Goal: Task Accomplishment & Management: Manage account settings

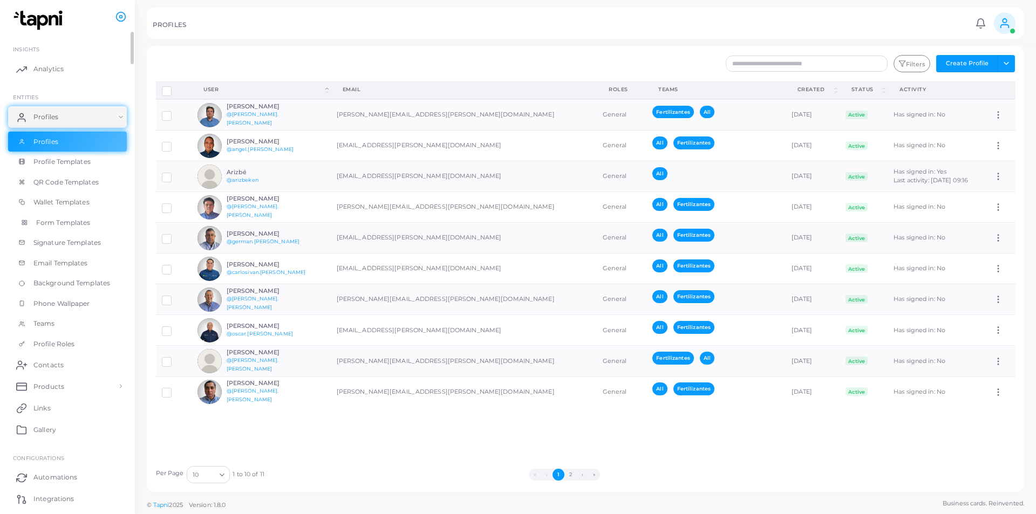
click at [42, 224] on span "Form Templates" at bounding box center [63, 223] width 55 height 10
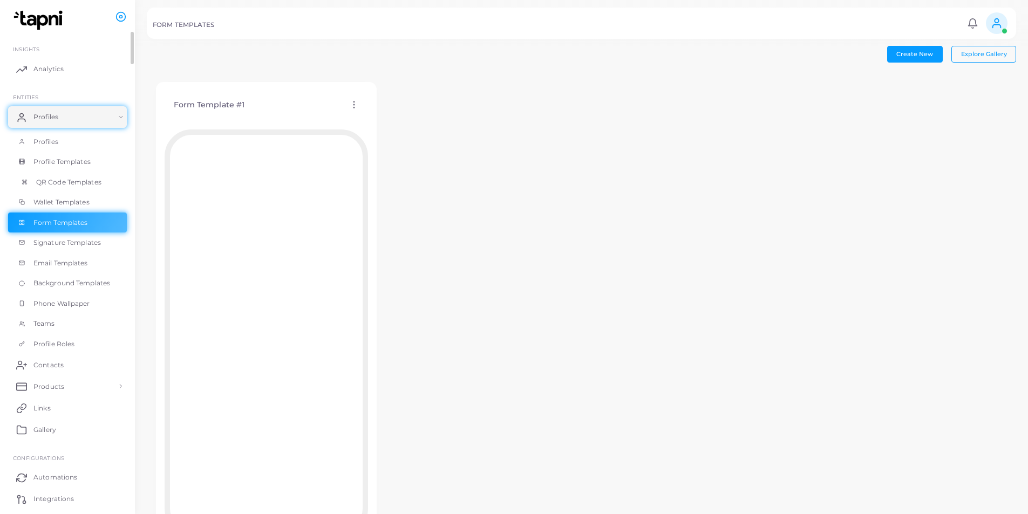
click at [73, 183] on span "QR Code Templates" at bounding box center [68, 183] width 65 height 10
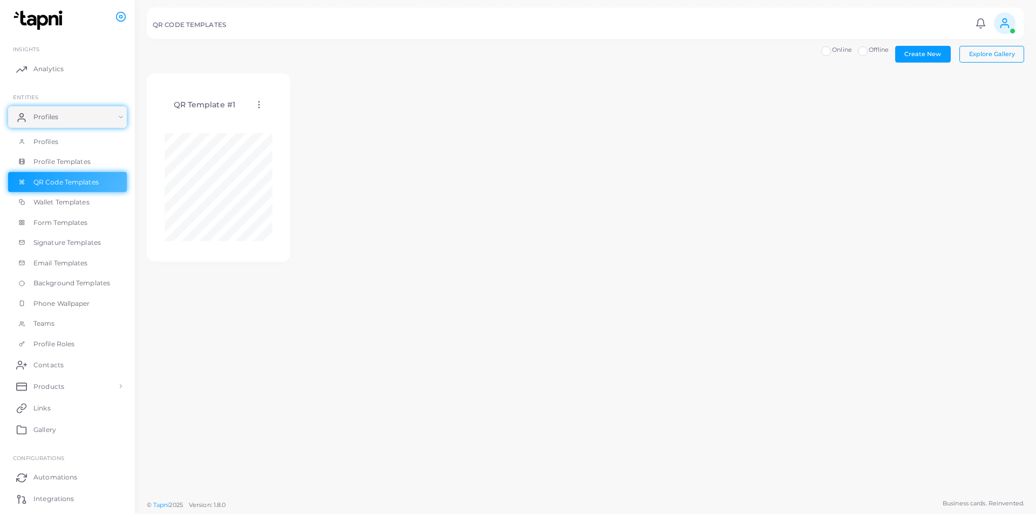
click at [258, 105] on icon at bounding box center [259, 105] width 10 height 10
click at [310, 119] on span "Edit Template" at bounding box center [301, 118] width 41 height 9
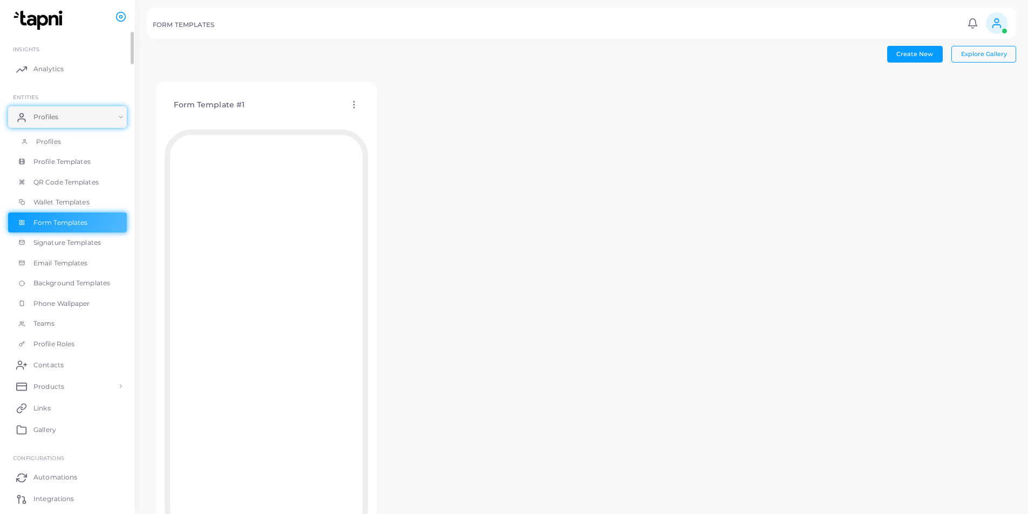
click at [56, 141] on span "Profiles" at bounding box center [48, 142] width 25 height 10
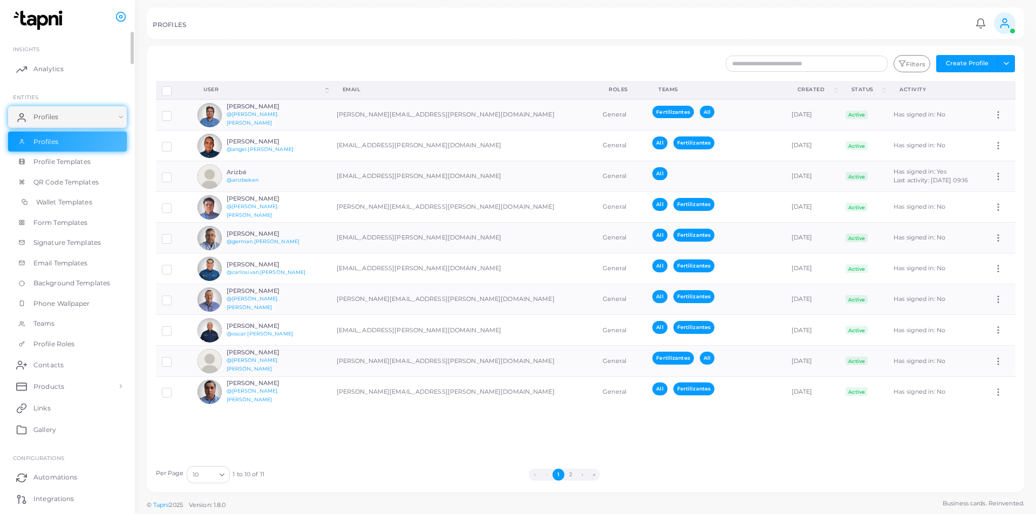
click at [79, 204] on span "Wallet Templates" at bounding box center [64, 203] width 56 height 10
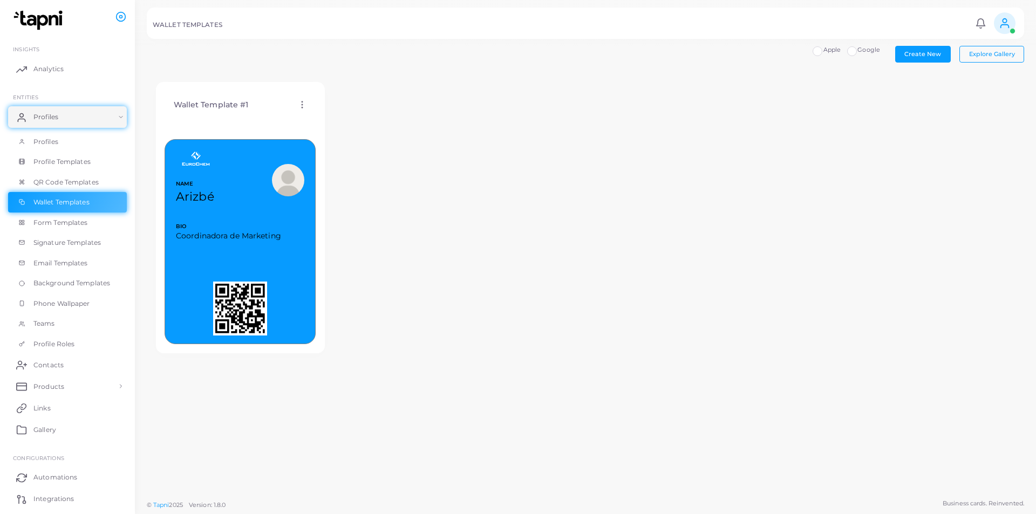
click at [267, 261] on div "NAME Arizbé BIO Coordinadora de Marketing MORE" at bounding box center [240, 241] width 151 height 205
click at [301, 106] on icon at bounding box center [302, 105] width 10 height 10
click at [330, 119] on span "Edit Template" at bounding box center [344, 119] width 41 height 9
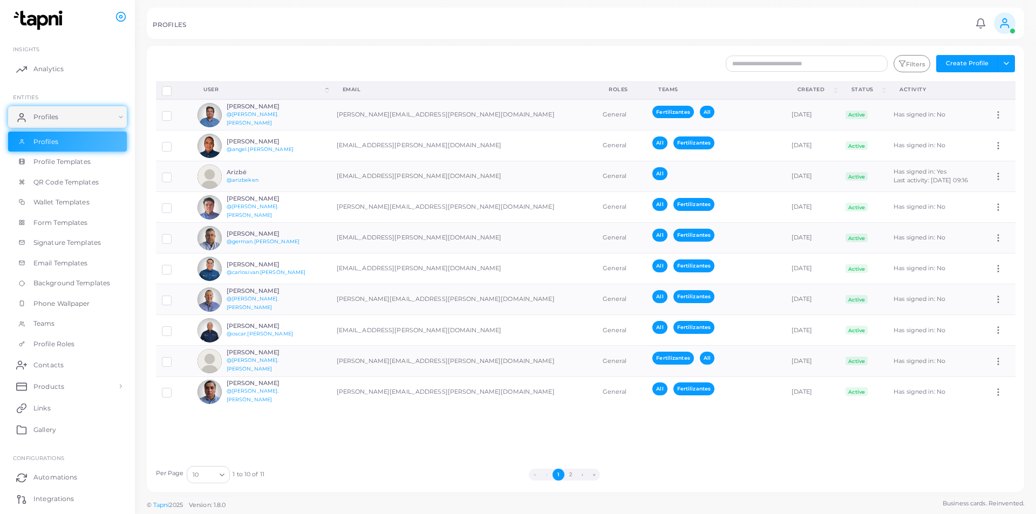
click at [382, 439] on div "Disconnect Profiles Delete Profile Show Selections Download QRs User (Click to …" at bounding box center [586, 271] width 872 height 379
click at [239, 361] on link "@[PERSON_NAME].[PERSON_NAME]" at bounding box center [253, 364] width 52 height 15
click at [383, 362] on td "[PERSON_NAME][EMAIL_ADDRESS][PERSON_NAME][DOMAIN_NAME]" at bounding box center [464, 361] width 267 height 31
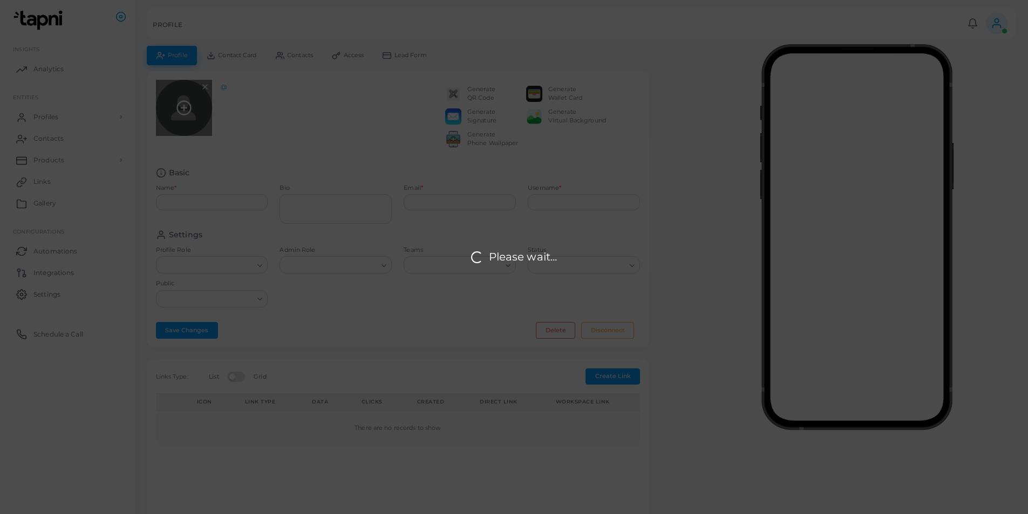
type input "**********"
type textarea "**********"
type input "**********"
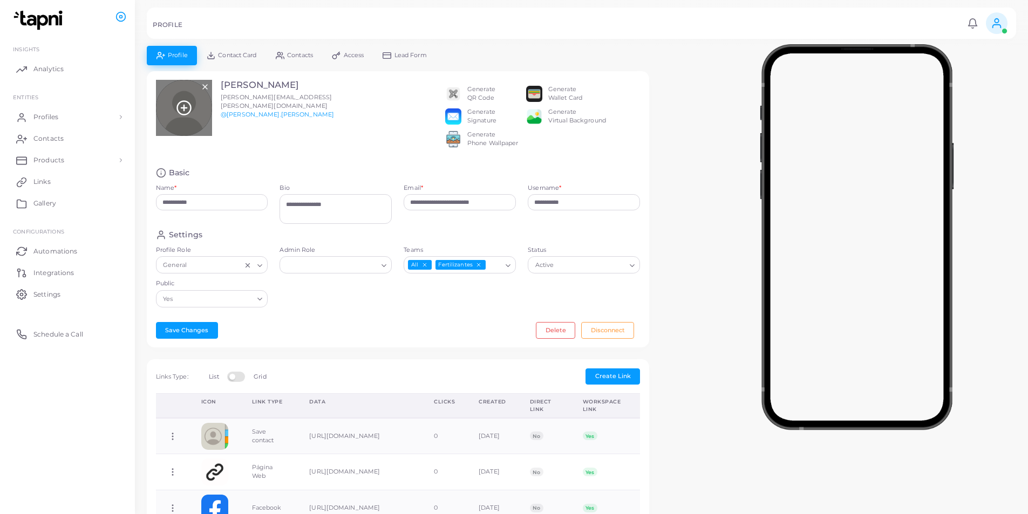
click at [186, 114] on circle at bounding box center [183, 107] width 13 height 13
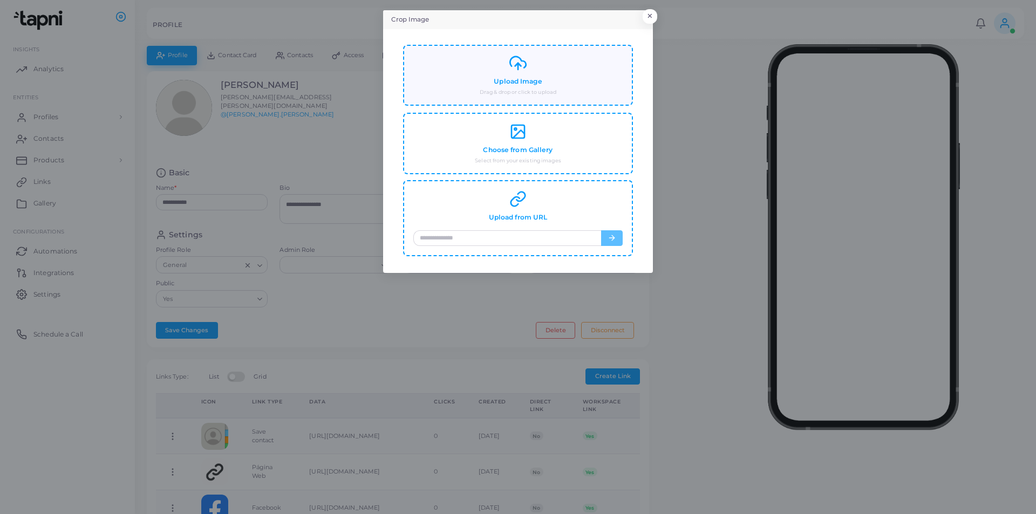
click at [517, 64] on polyline at bounding box center [519, 64] width 6 height 3
click at [648, 18] on button "×" at bounding box center [648, 19] width 15 height 14
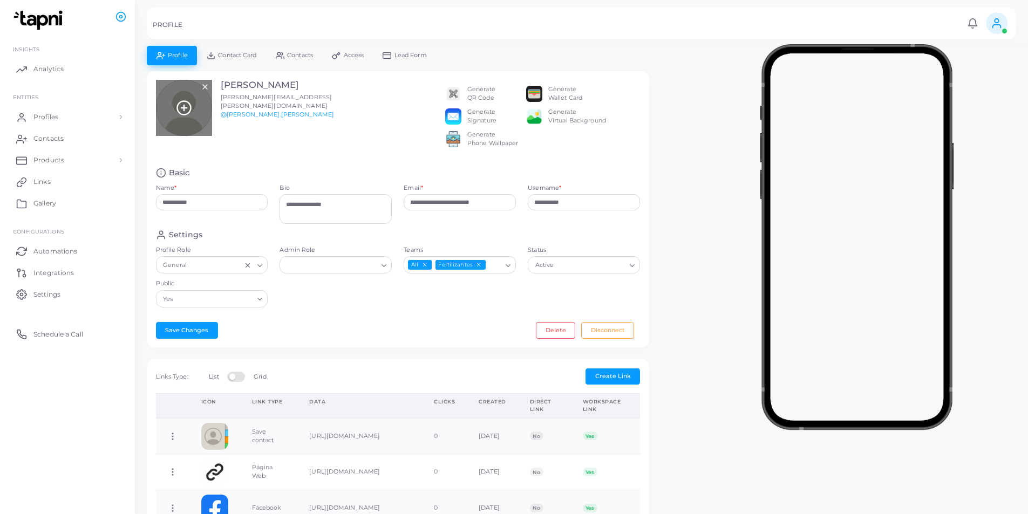
click at [177, 106] on icon at bounding box center [184, 108] width 16 height 16
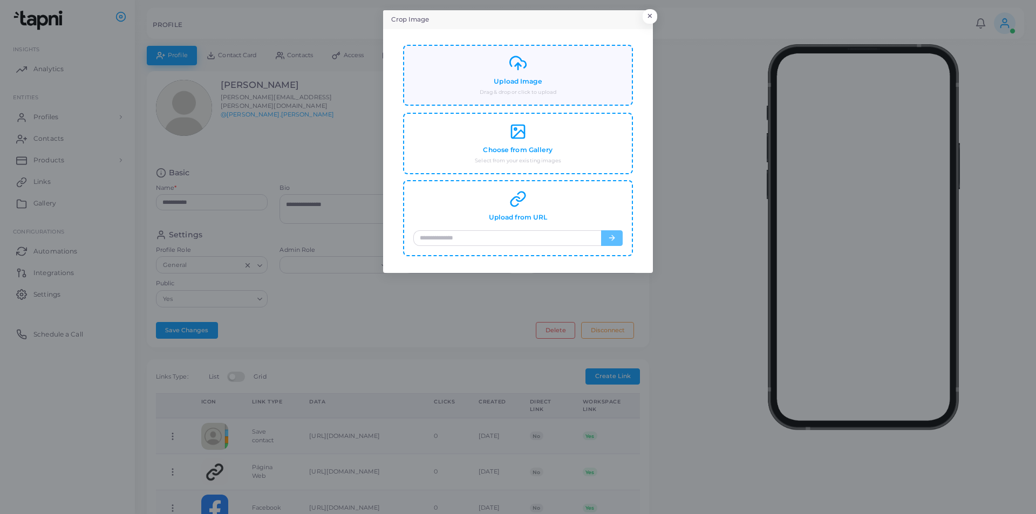
click at [529, 71] on div "Upload Image Drag & drop or click to upload" at bounding box center [518, 76] width 209 height 42
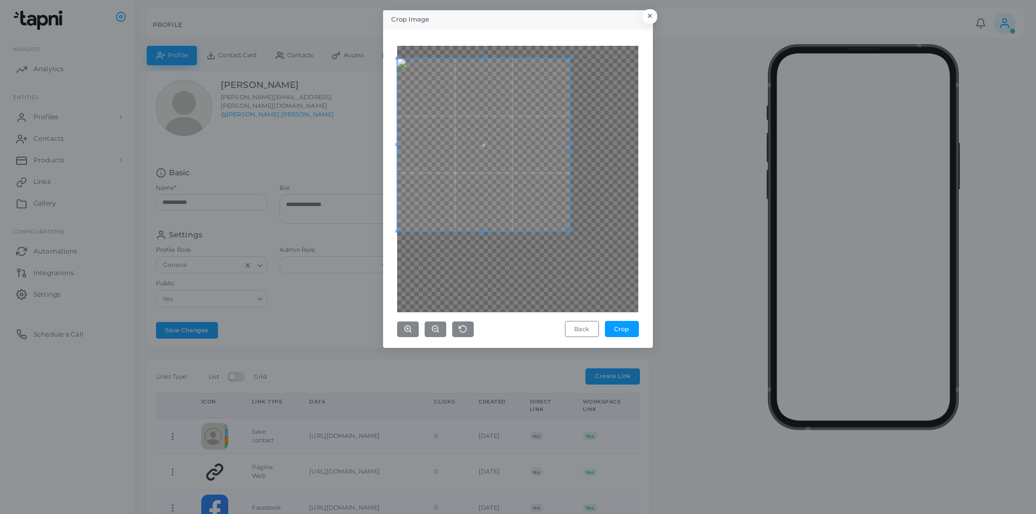
click at [402, 79] on span at bounding box center [483, 144] width 173 height 173
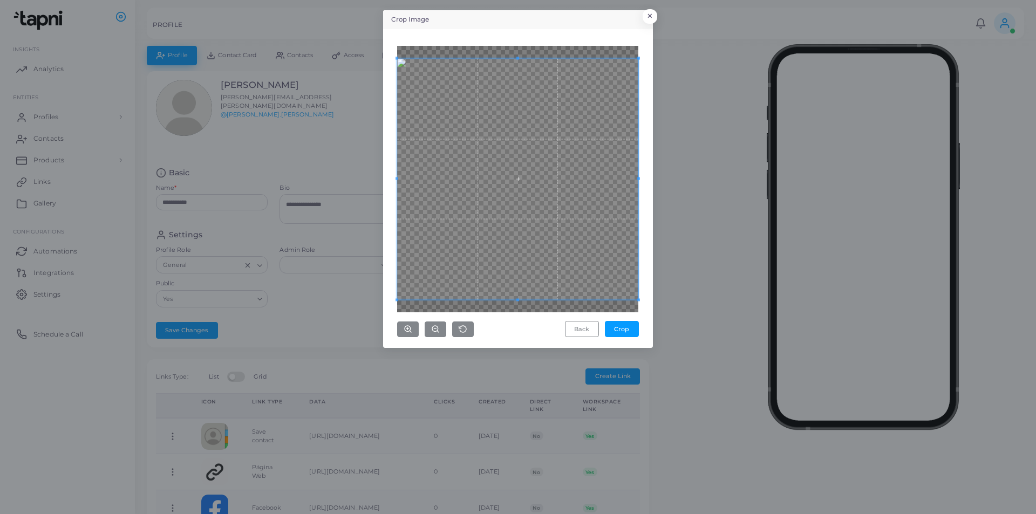
click at [643, 302] on div "Back Crop" at bounding box center [518, 188] width 258 height 307
click at [622, 331] on button "Crop" at bounding box center [622, 329] width 34 height 16
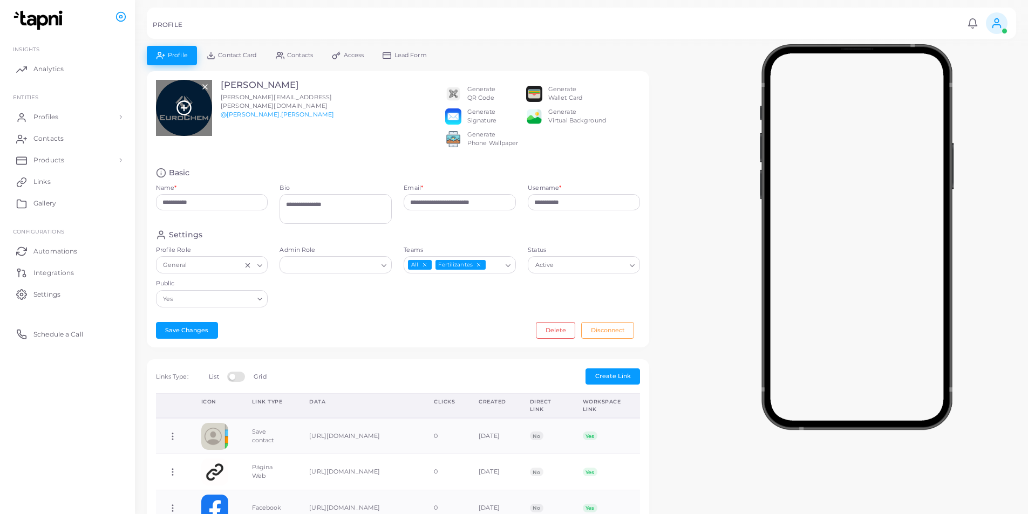
click at [179, 109] on icon at bounding box center [184, 108] width 16 height 16
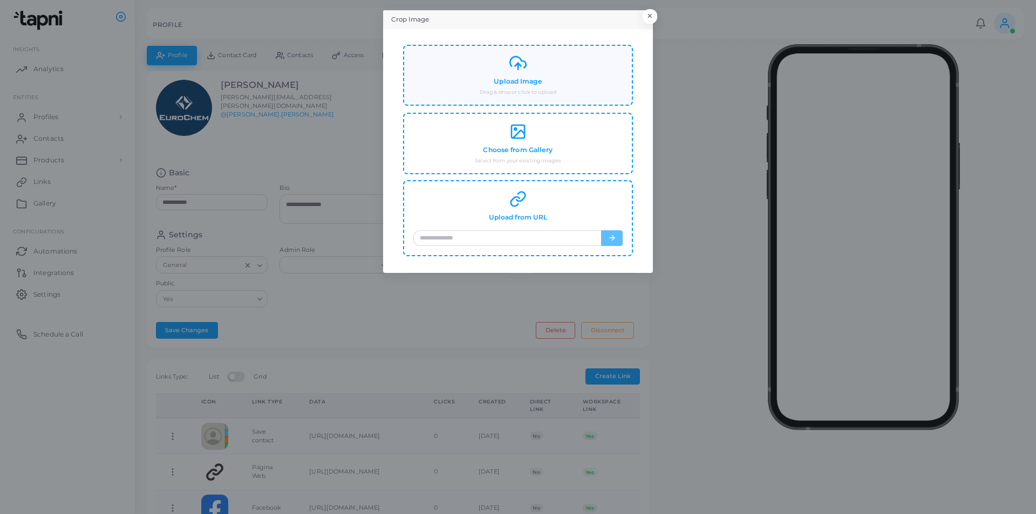
click at [547, 84] on div "Upload Image Drag & drop or click to upload" at bounding box center [518, 76] width 209 height 42
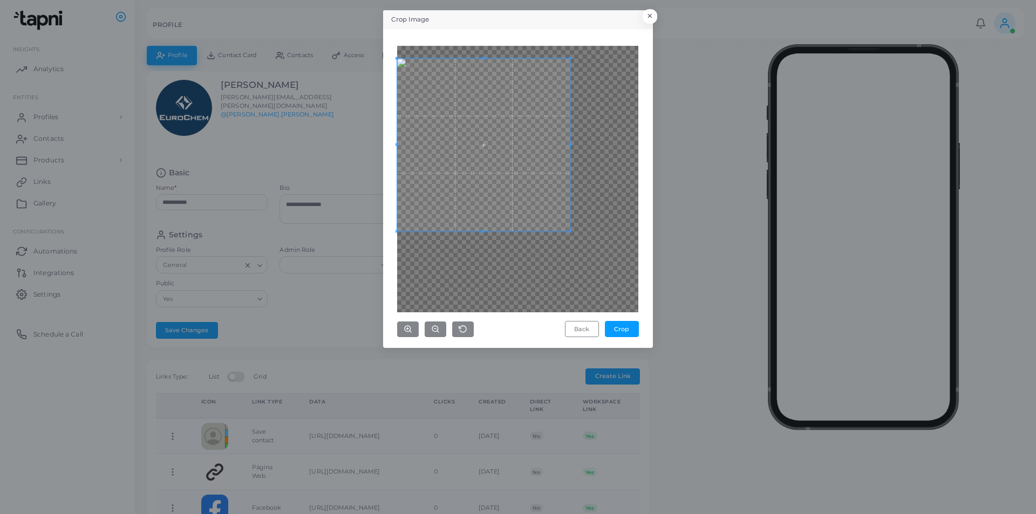
click at [473, 157] on span at bounding box center [483, 144] width 173 height 173
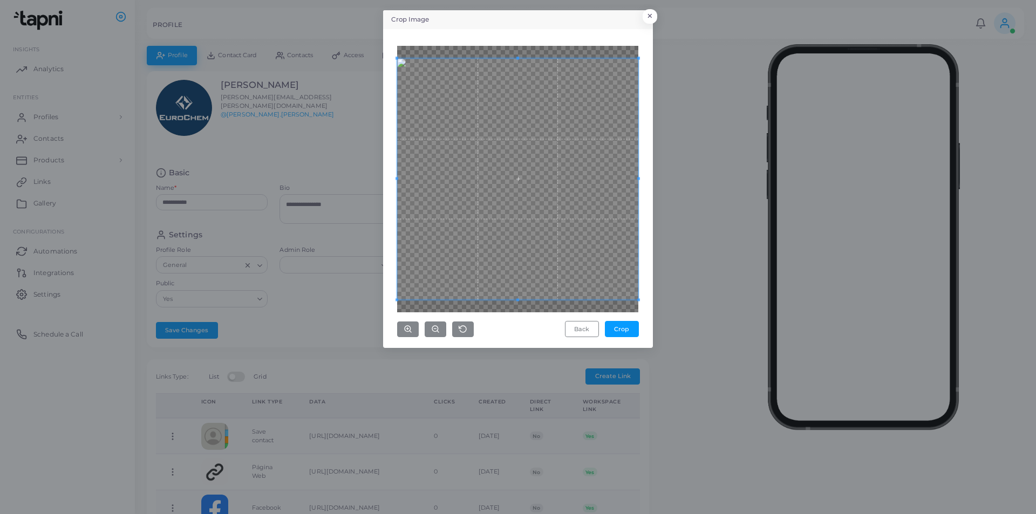
click at [647, 281] on div "Back Crop" at bounding box center [518, 188] width 258 height 307
click at [628, 325] on button "Crop" at bounding box center [622, 329] width 34 height 16
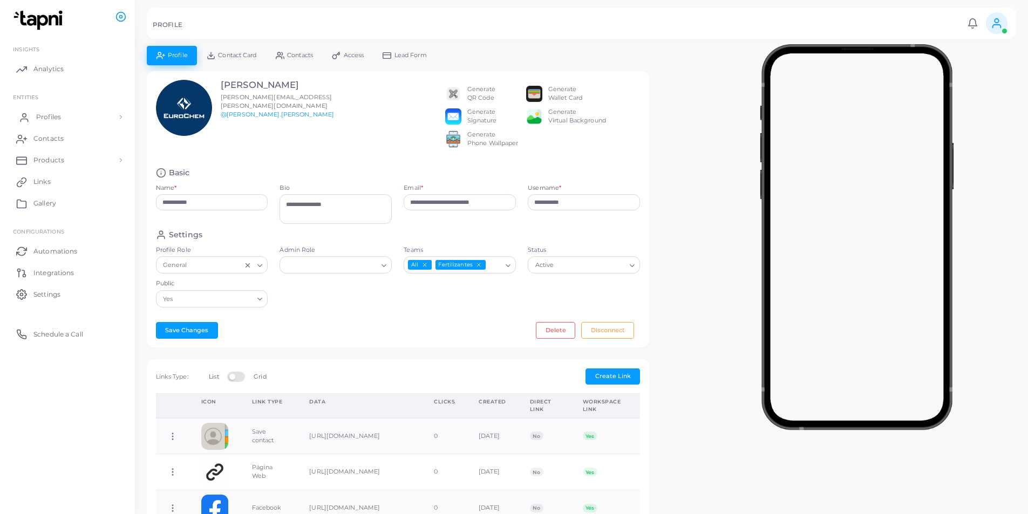
click at [56, 115] on span "Profiles" at bounding box center [48, 117] width 25 height 10
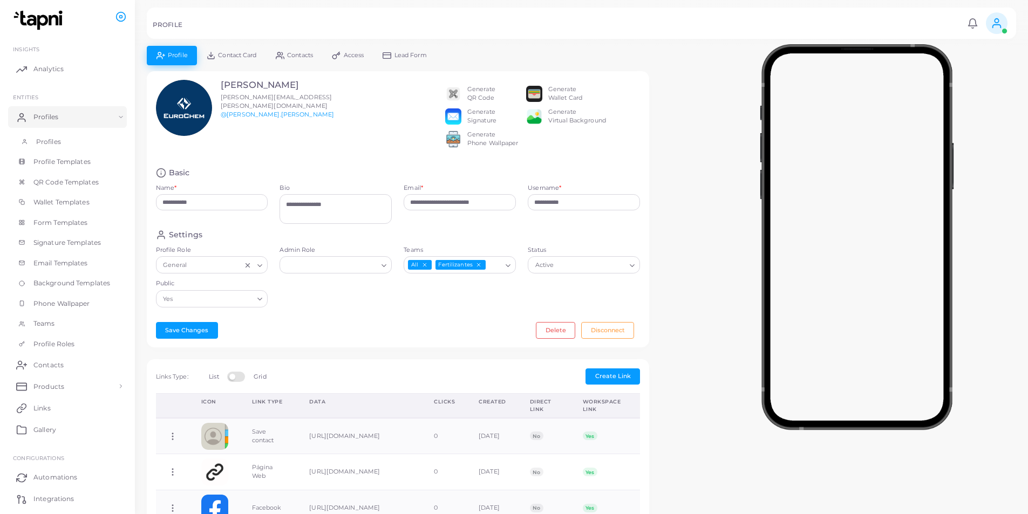
click at [58, 145] on span "Profiles" at bounding box center [48, 142] width 25 height 10
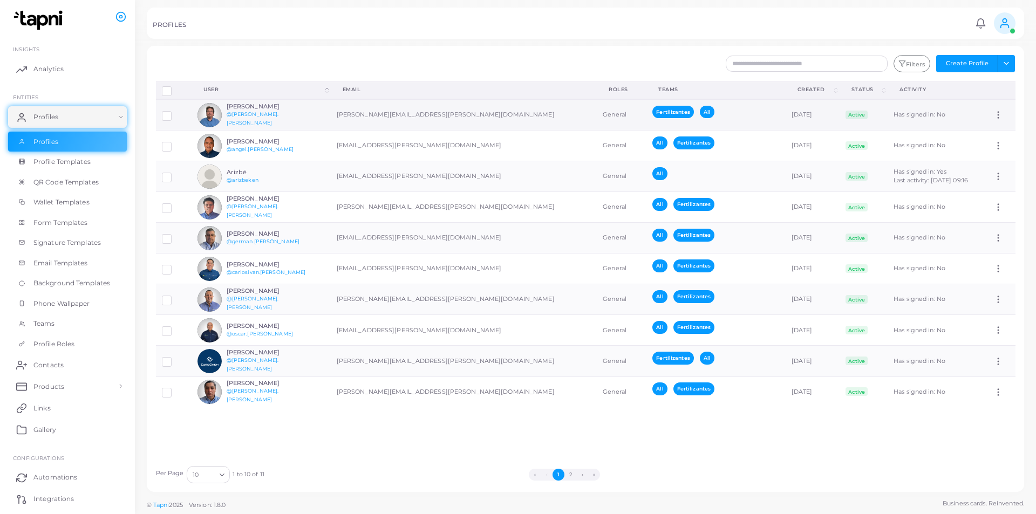
click at [363, 117] on td "[PERSON_NAME][EMAIL_ADDRESS][PERSON_NAME][DOMAIN_NAME]" at bounding box center [464, 114] width 267 height 31
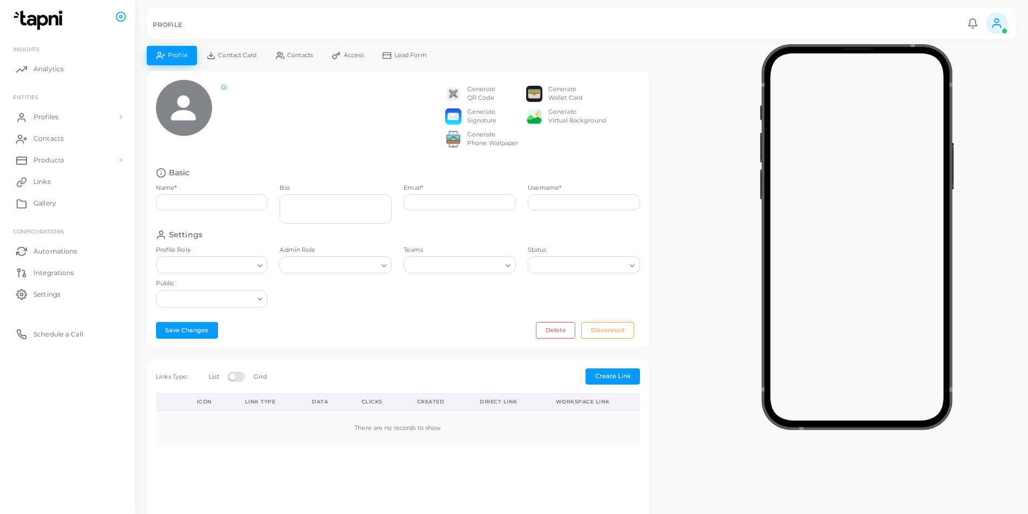
type input "**********"
type textarea "**********"
type input "**********"
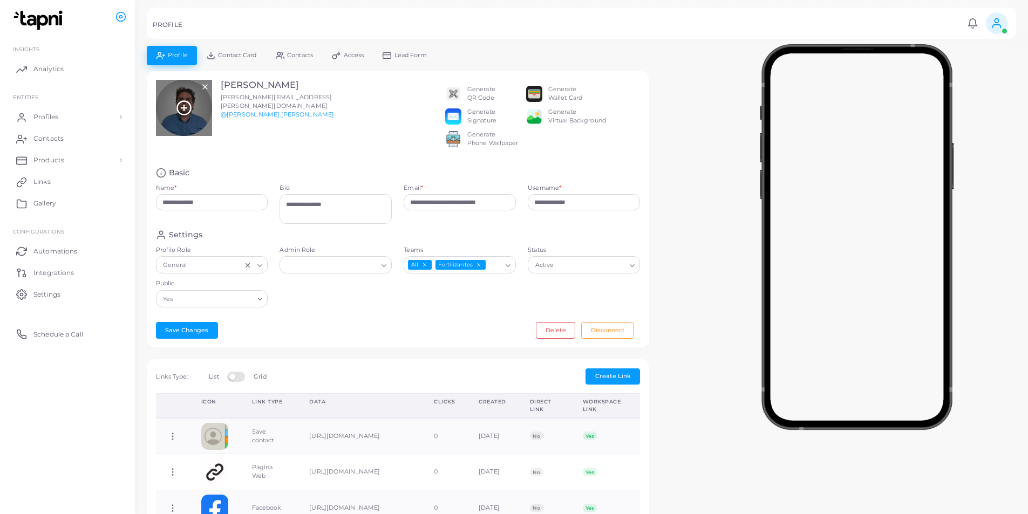
click at [189, 106] on icon at bounding box center [184, 108] width 16 height 16
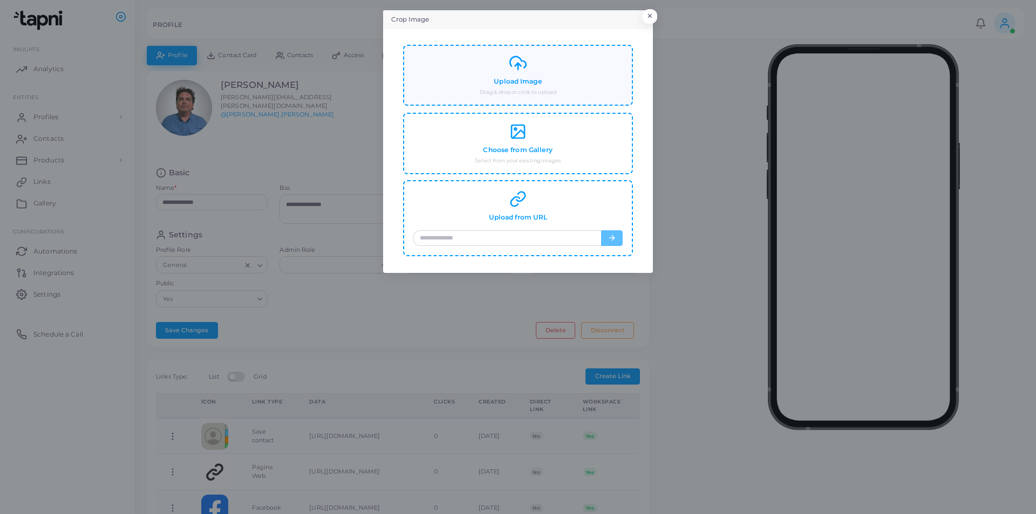
click at [514, 63] on icon at bounding box center [518, 63] width 17 height 17
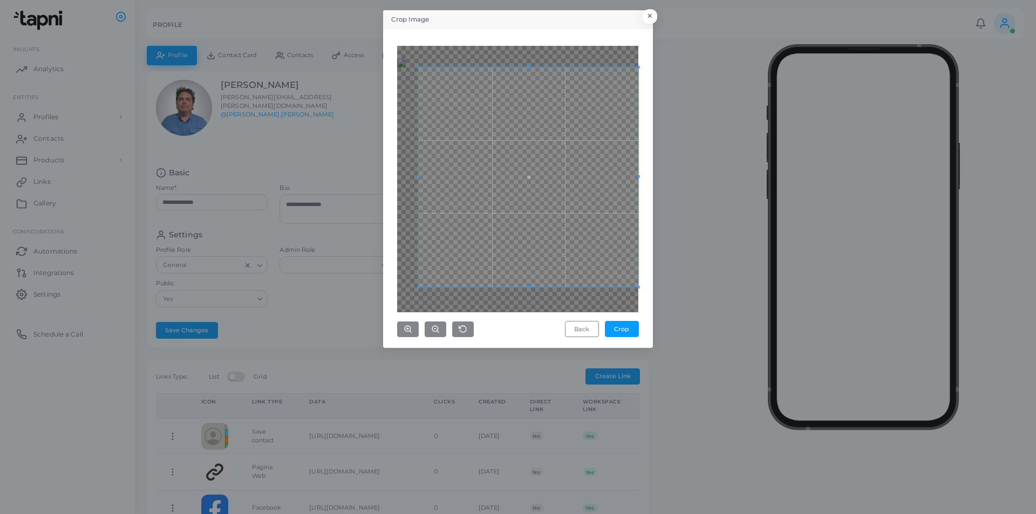
click at [644, 300] on div "Back Crop" at bounding box center [518, 188] width 258 height 307
click at [567, 216] on span at bounding box center [520, 168] width 220 height 220
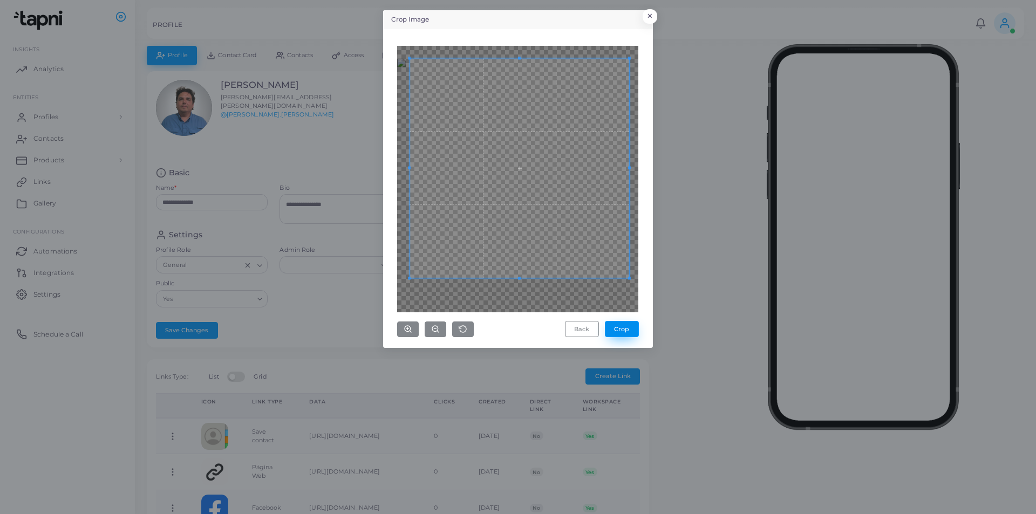
click at [626, 334] on button "Crop" at bounding box center [622, 329] width 34 height 16
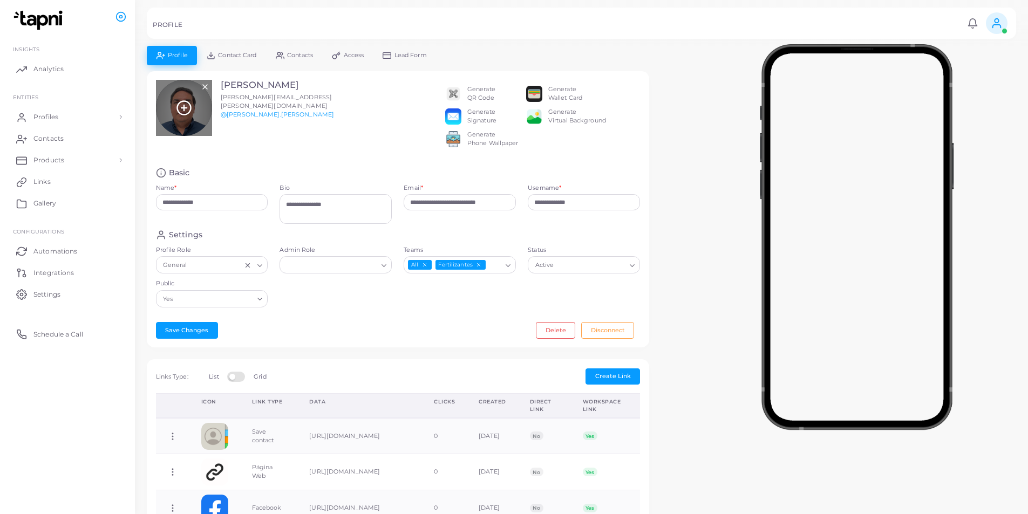
click at [178, 109] on icon at bounding box center [184, 108] width 16 height 16
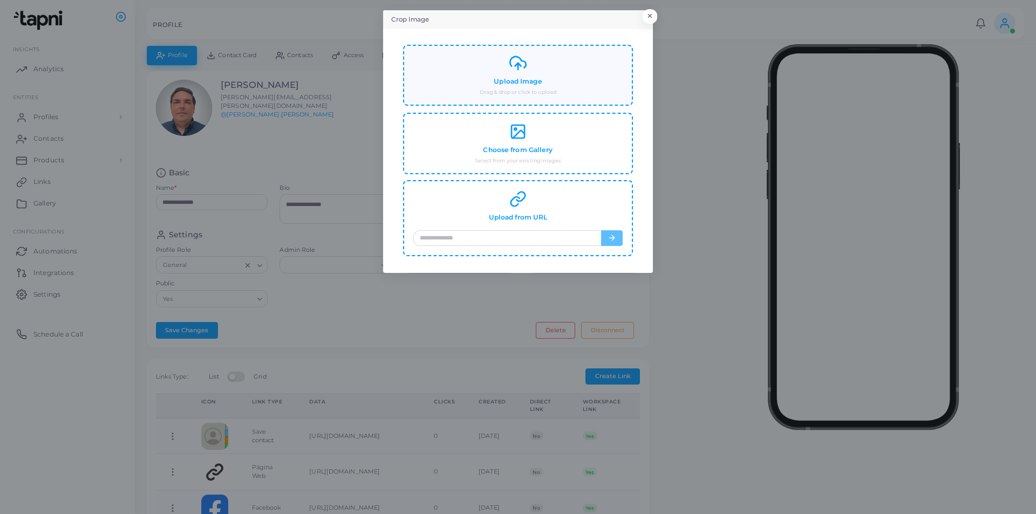
click at [495, 74] on div "Upload Image Drag & drop or click to upload" at bounding box center [518, 76] width 209 height 42
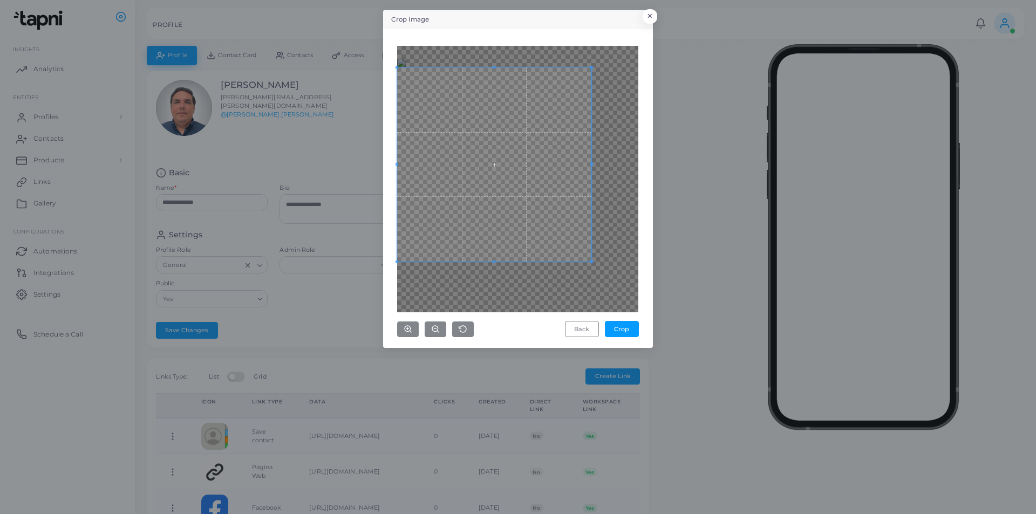
click at [385, 272] on div "Crop Image × Back Crop" at bounding box center [518, 179] width 270 height 338
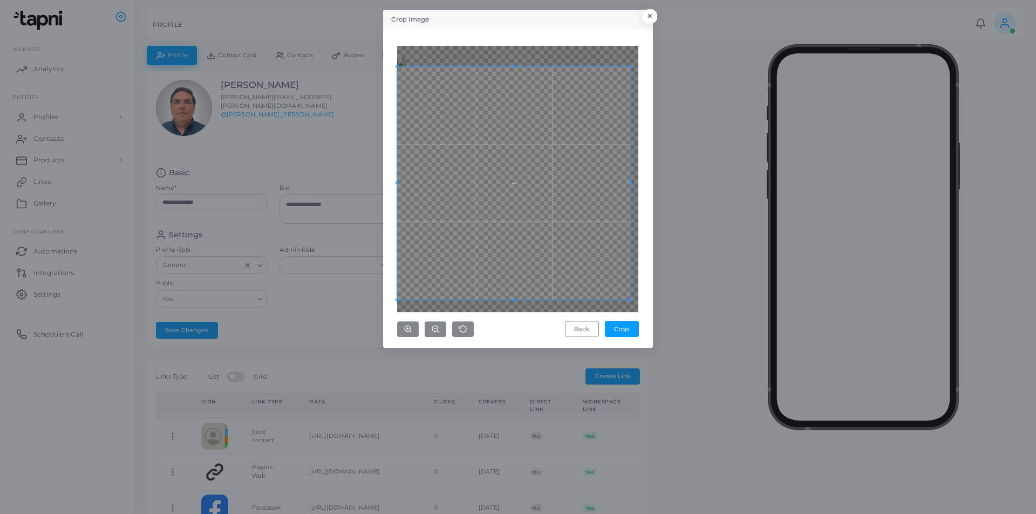
click at [655, 312] on div "Crop Image × Back Crop" at bounding box center [518, 257] width 1036 height 514
click at [607, 163] on span at bounding box center [513, 174] width 233 height 233
click at [598, 247] on span at bounding box center [517, 174] width 233 height 233
click at [623, 333] on button "Crop" at bounding box center [622, 329] width 34 height 16
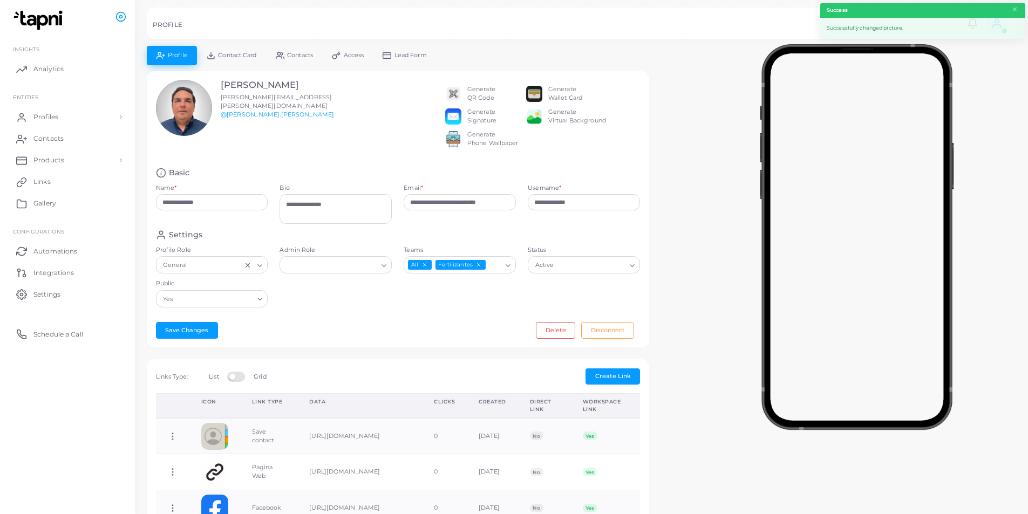
click at [710, 83] on div at bounding box center [857, 235] width 343 height 378
click at [1014, 9] on button "×" at bounding box center [1015, 10] width 7 height 12
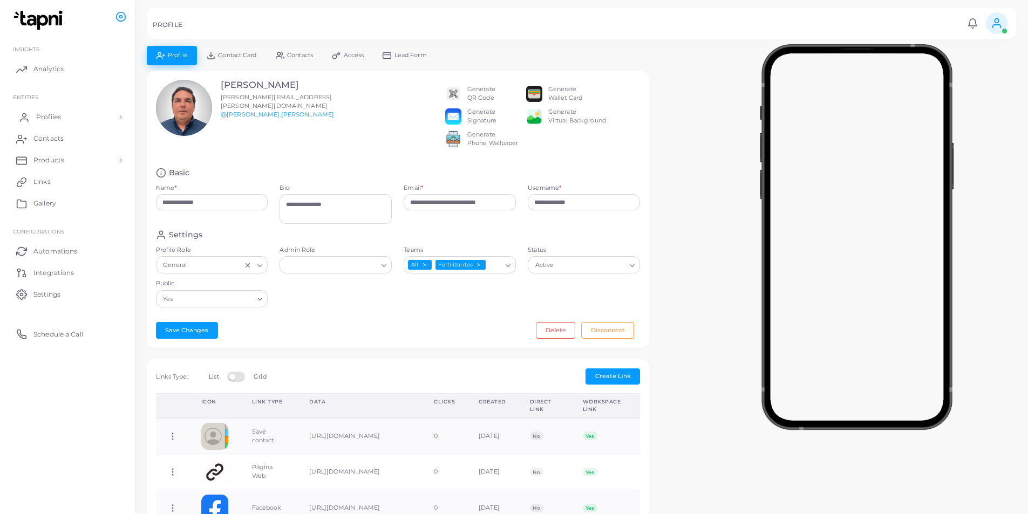
click at [70, 122] on link "Profiles" at bounding box center [67, 117] width 119 height 22
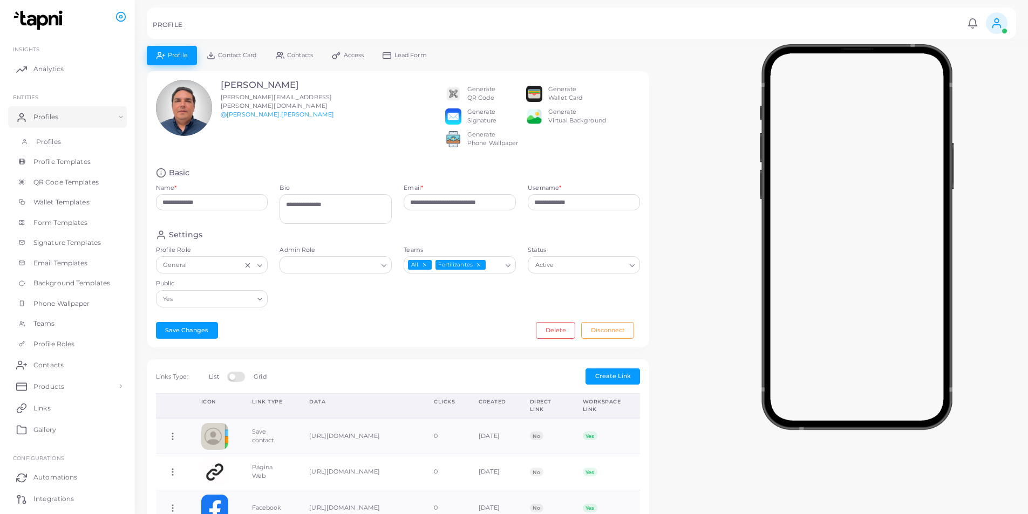
click at [54, 141] on span "Profiles" at bounding box center [48, 142] width 25 height 10
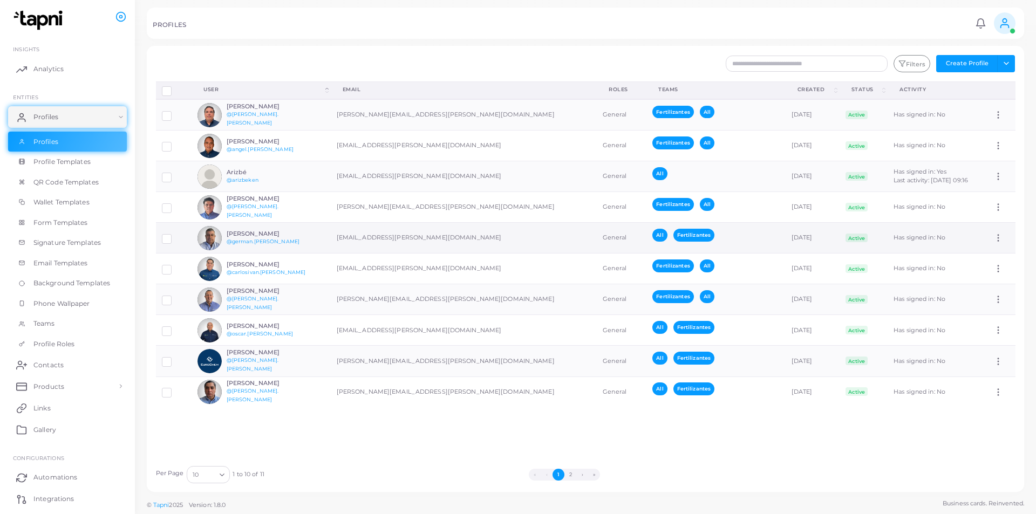
click at [250, 233] on h6 "[PERSON_NAME]" at bounding box center [266, 234] width 79 height 7
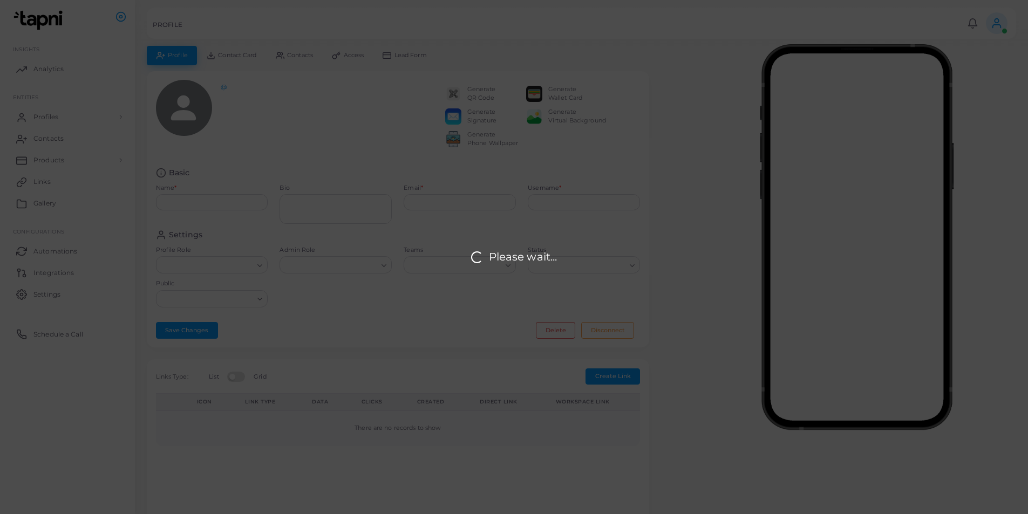
type input "**********"
type textarea "**********"
type input "**********"
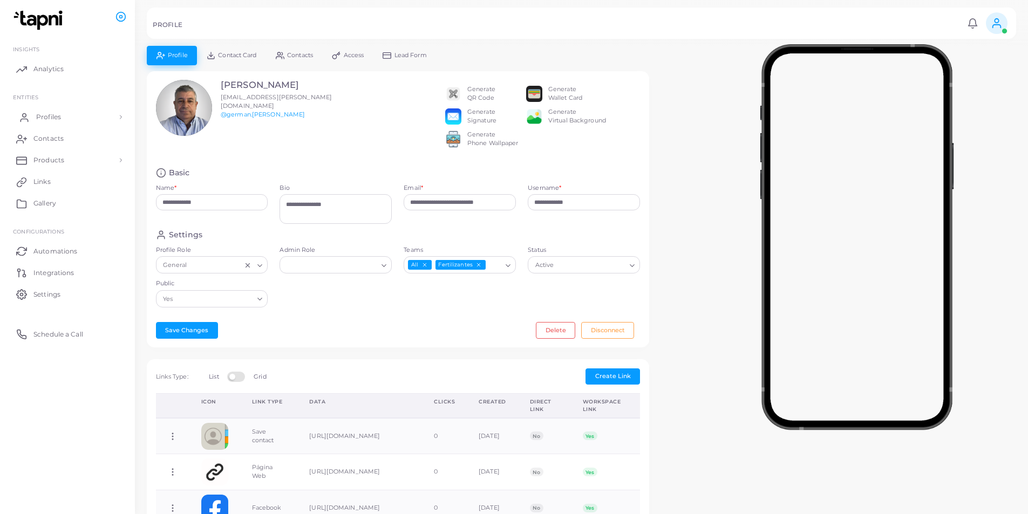
click at [75, 111] on link "Profiles" at bounding box center [67, 117] width 119 height 22
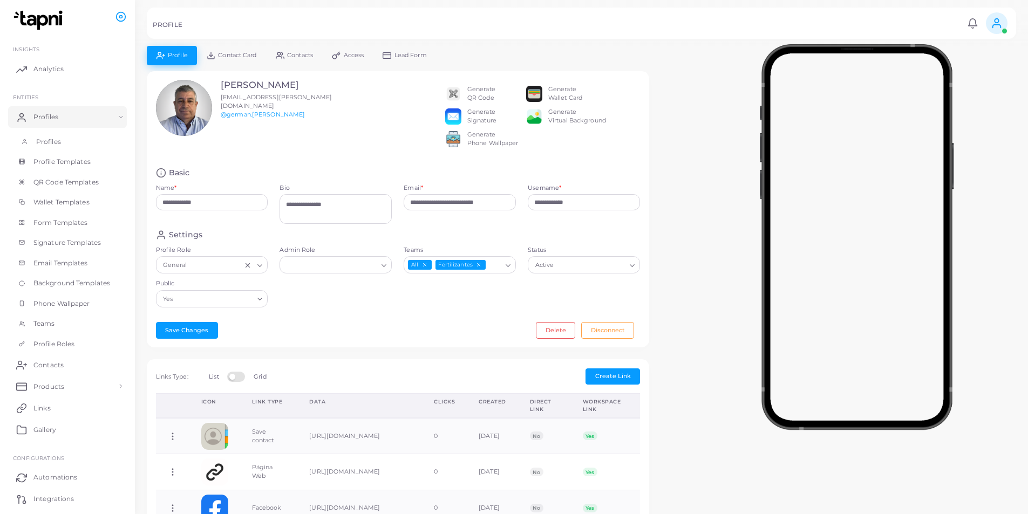
click at [62, 143] on link "Profiles" at bounding box center [67, 142] width 119 height 21
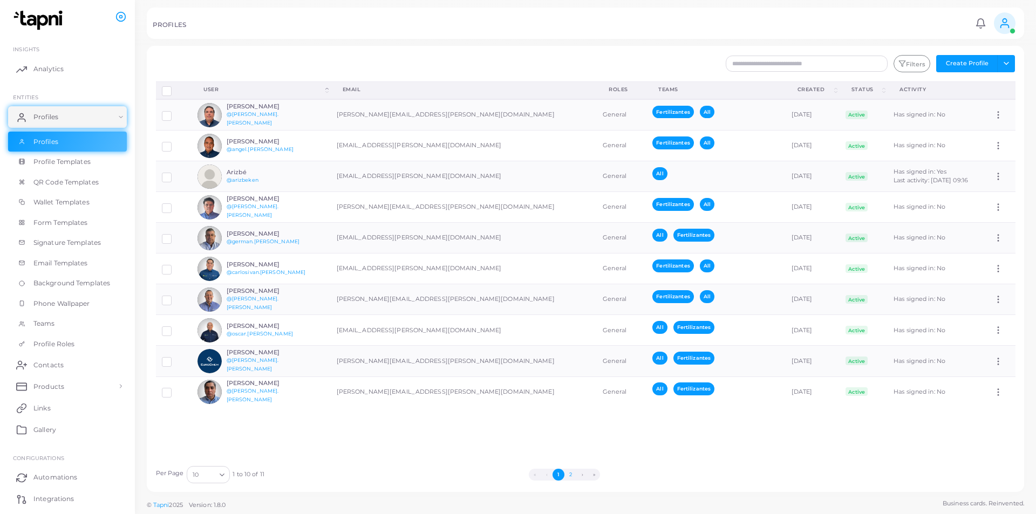
click at [570, 476] on button "2" at bounding box center [571, 475] width 12 height 12
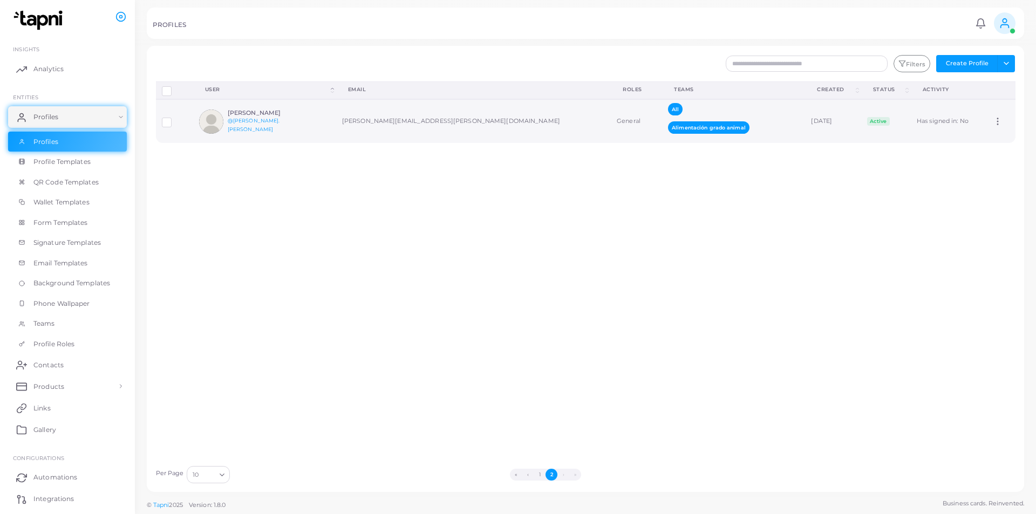
click at [390, 118] on td "[PERSON_NAME][EMAIL_ADDRESS][PERSON_NAME][DOMAIN_NAME]" at bounding box center [473, 121] width 275 height 44
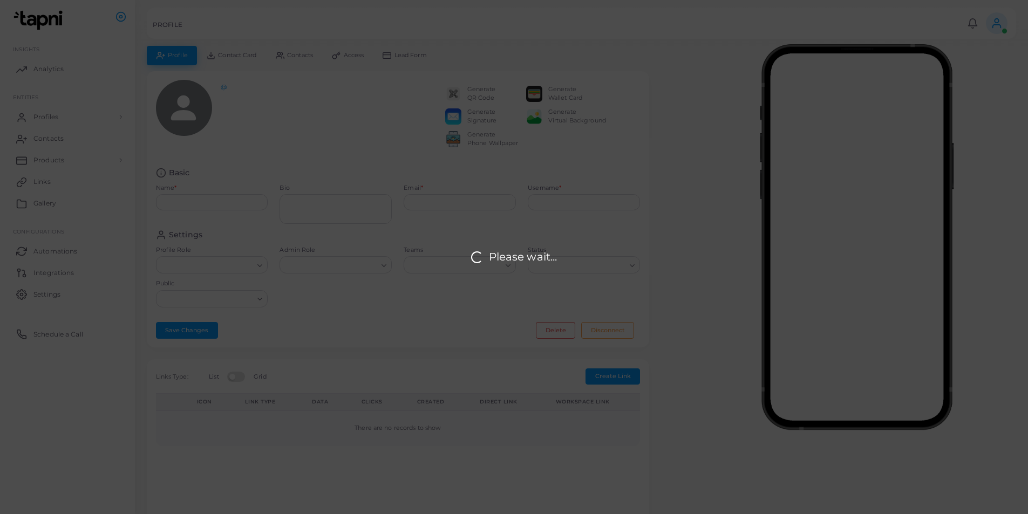
type input "**********"
type textarea "**********"
type input "**********"
